Goal: Information Seeking & Learning: Learn about a topic

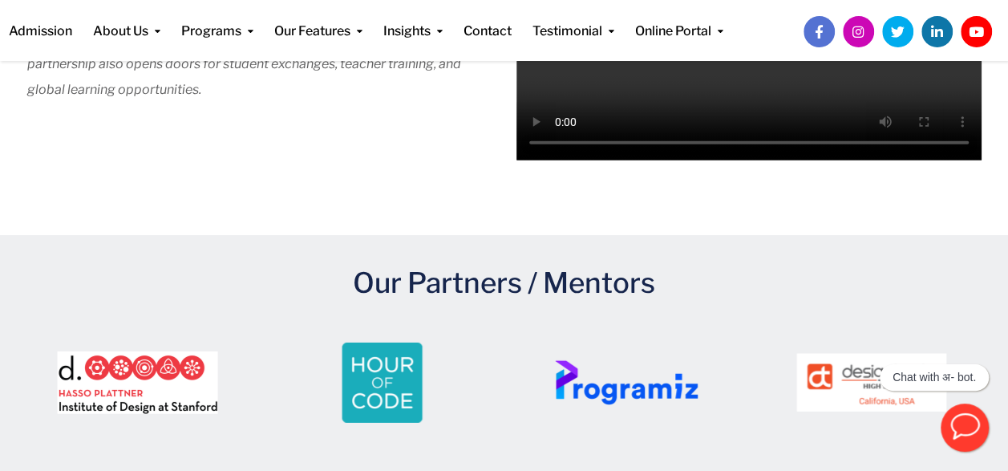
scroll to position [2244, 0]
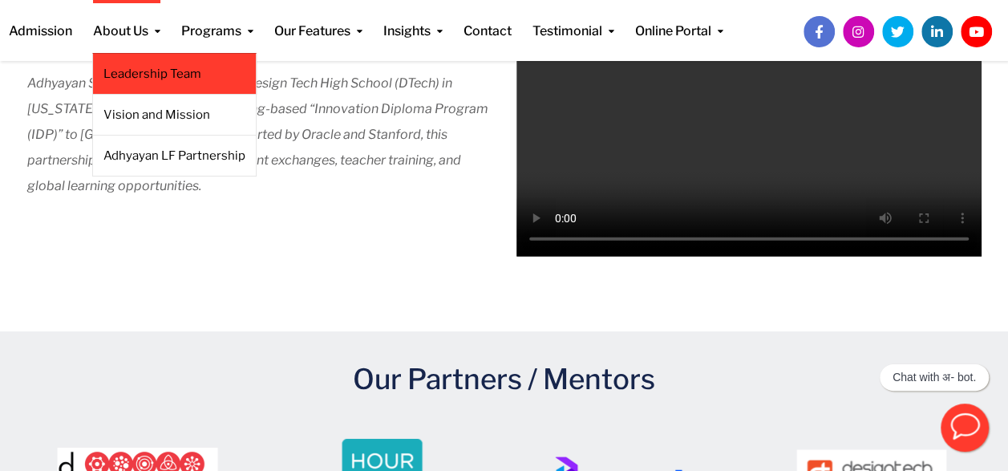
click at [176, 61] on li "Leadership Team" at bounding box center [174, 74] width 164 height 42
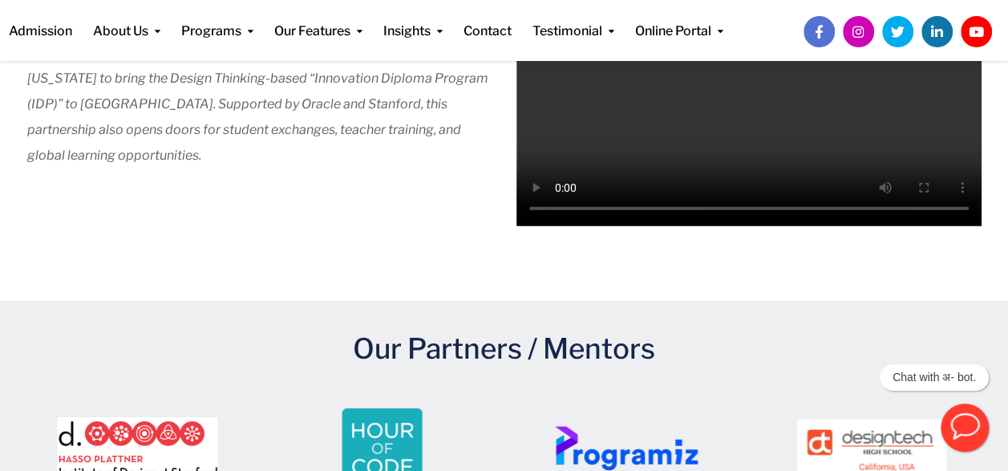
scroll to position [2277, 0]
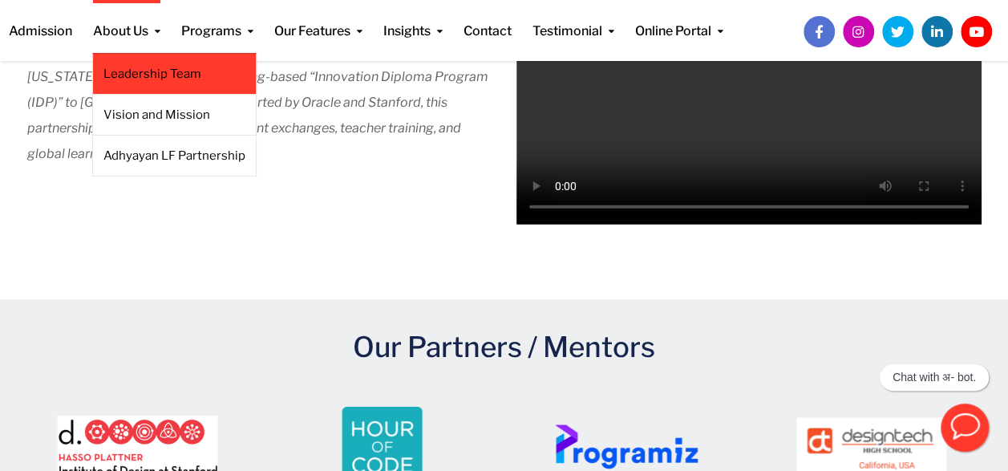
click at [151, 73] on link "Leadership Team" at bounding box center [174, 74] width 142 height 18
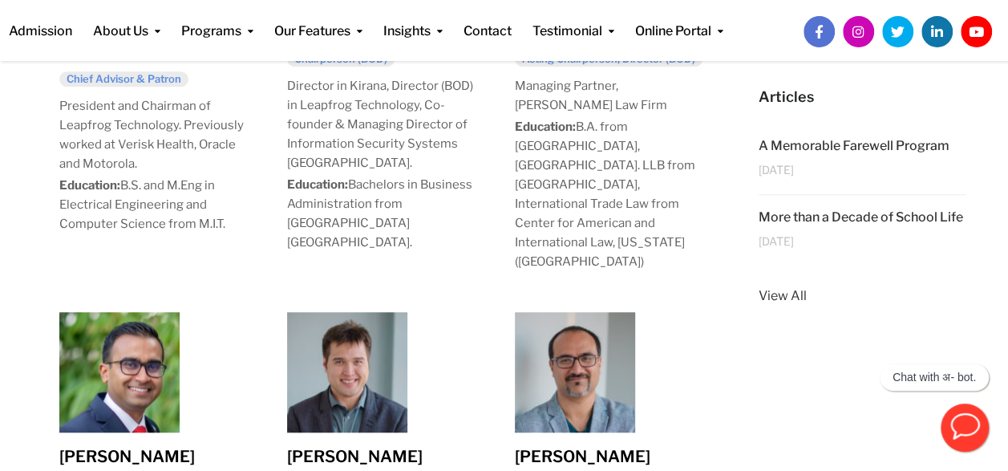
scroll to position [517, 0]
click at [157, 311] on img at bounding box center [119, 371] width 120 height 120
